Goal: Task Accomplishment & Management: Use online tool/utility

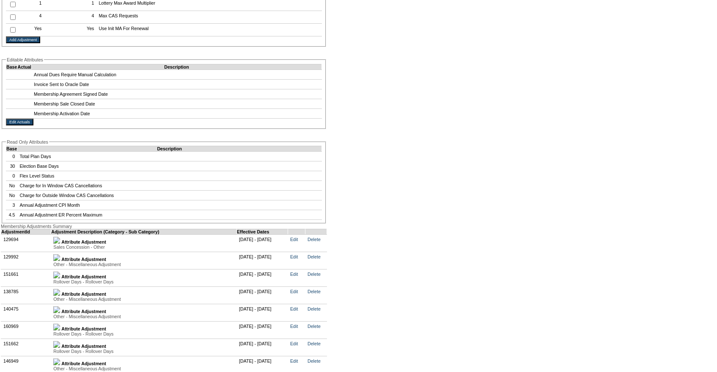
scroll to position [1682, 0]
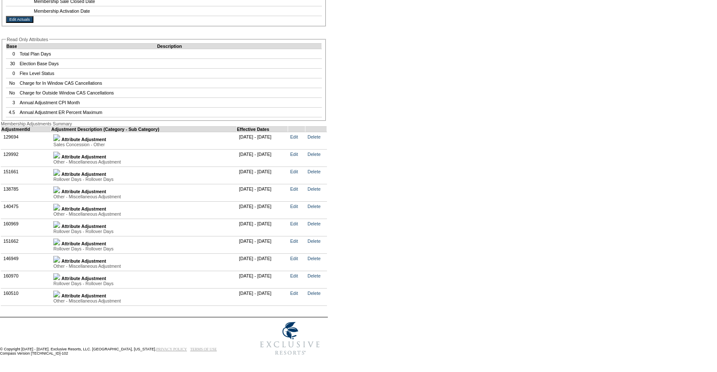
click at [60, 273] on img at bounding box center [56, 276] width 7 height 7
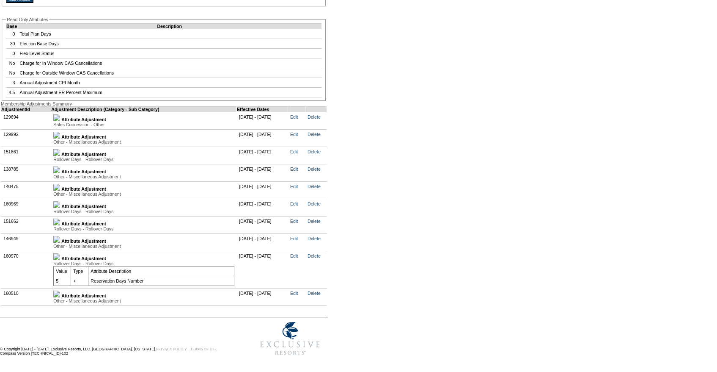
click at [60, 225] on img at bounding box center [56, 221] width 7 height 7
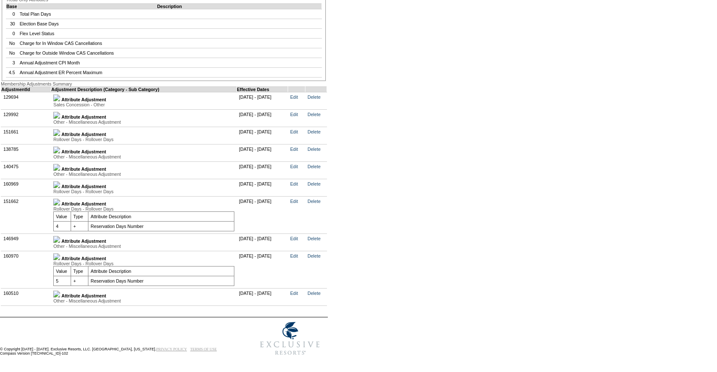
scroll to position [1739, 0]
click at [59, 179] on td "Attribute Adjustment Rollover Days - Rollover Days Value Type Attribute Descrip…" at bounding box center [144, 187] width 186 height 17
click at [60, 181] on img at bounding box center [56, 184] width 7 height 7
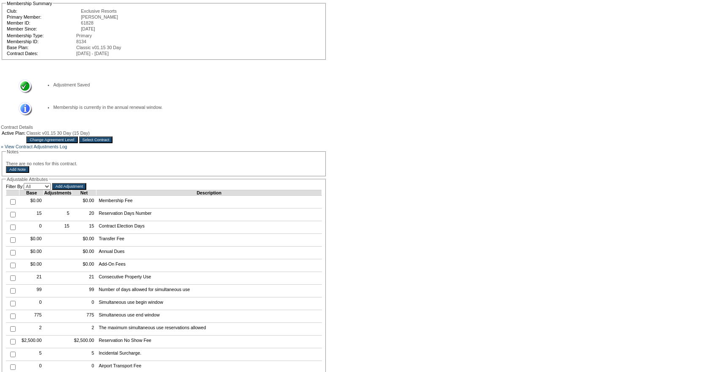
scroll to position [0, 0]
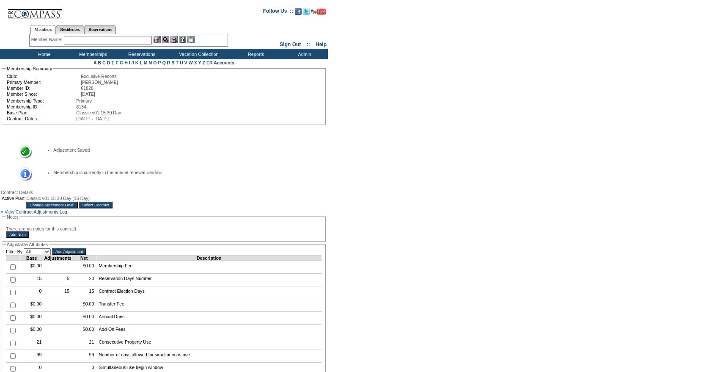
click at [113, 208] on input "Select Contract" at bounding box center [96, 204] width 34 height 7
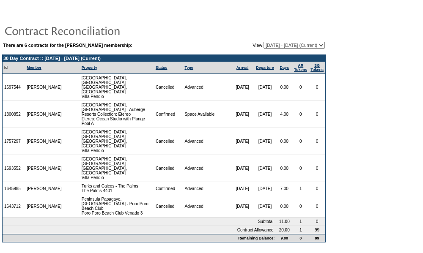
click at [264, 46] on select "[DATE] - [DATE] [DATE] - [DATE] [DATE] - [DATE] (Current) [DATE] - [DATE] [DATE…" at bounding box center [294, 45] width 61 height 7
select select "140887"
click at [264, 42] on select "[DATE] - [DATE] [DATE] - [DATE] [DATE] - [DATE] (Current) [DATE] - [DATE] [DATE…" at bounding box center [294, 45] width 61 height 7
click at [265, 47] on select "[DATE] - [DATE] [DATE] - [DATE] [DATE] - [DATE] (Current) [DATE] - [DATE] [DATE…" at bounding box center [294, 45] width 61 height 7
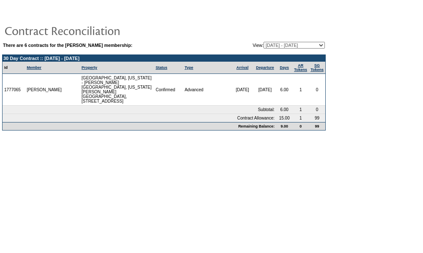
click at [265, 45] on select "[DATE] - [DATE] [DATE] - [DATE] [DATE] - [DATE] (Current) [DATE] - [DATE] [DATE…" at bounding box center [294, 45] width 61 height 7
select select "140867"
click at [264, 42] on select "[DATE] - [DATE] [DATE] - [DATE] [DATE] - [DATE] (Current) [DATE] - [DATE] [DATE…" at bounding box center [294, 45] width 61 height 7
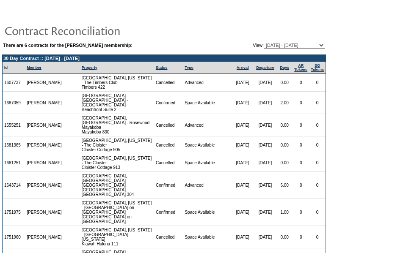
click at [264, 45] on select "04/27/23 - 08/31/24 09/01/24 - 08/31/25 09/01/25 - 08/31/26 (Current) 09/01/26 …" at bounding box center [294, 45] width 61 height 7
select select "140870"
click at [264, 42] on select "04/27/23 - 08/31/24 09/01/24 - 08/31/25 09/01/25 - 08/31/26 (Current) 09/01/26 …" at bounding box center [294, 45] width 61 height 7
